Goal: Navigation & Orientation: Find specific page/section

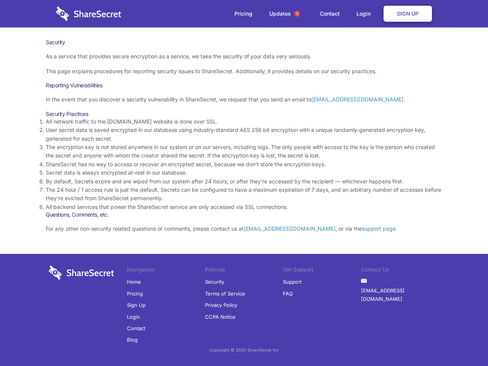
click at [244, 183] on li "By default, Secrets expire and are wiped from our system after 24 hours, or aft…" at bounding box center [244, 181] width 397 height 8
click at [297, 14] on span "1" at bounding box center [297, 14] width 6 height 6
